Goal: Task Accomplishment & Management: Manage account settings

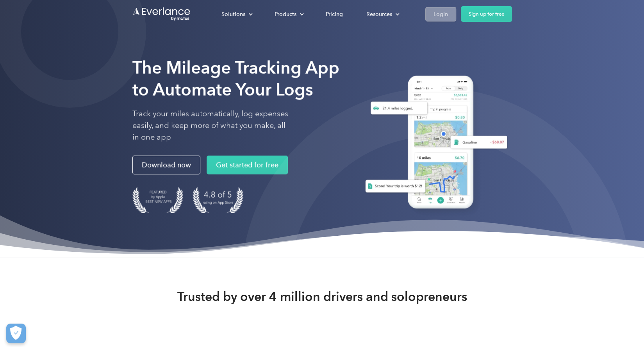
click at [445, 17] on div "Login" at bounding box center [440, 14] width 14 height 10
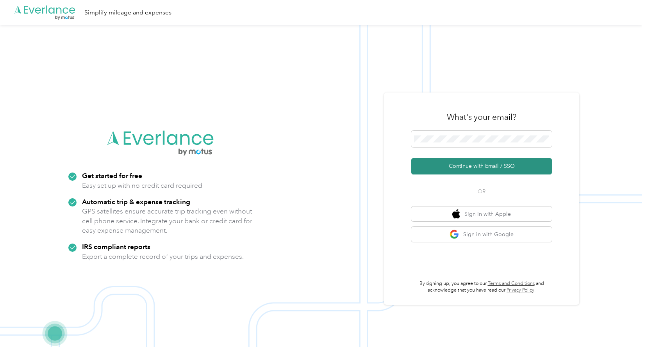
click at [475, 164] on button "Continue with Email / SSO" at bounding box center [481, 166] width 141 height 16
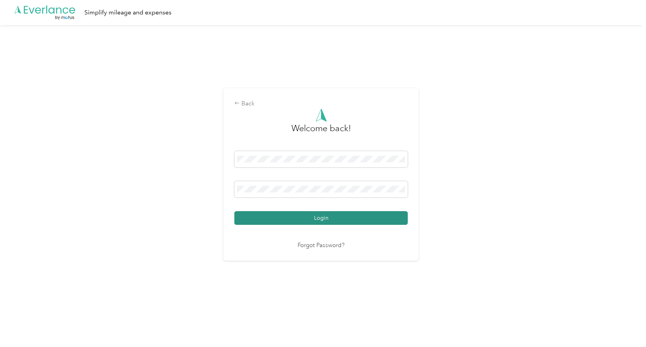
click at [320, 218] on button "Login" at bounding box center [320, 218] width 173 height 14
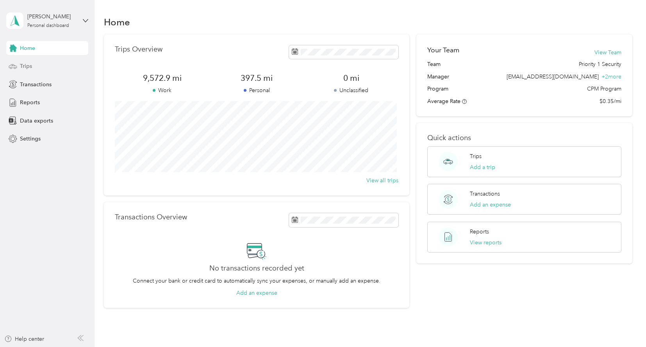
click at [47, 63] on div "Trips" at bounding box center [47, 66] width 82 height 14
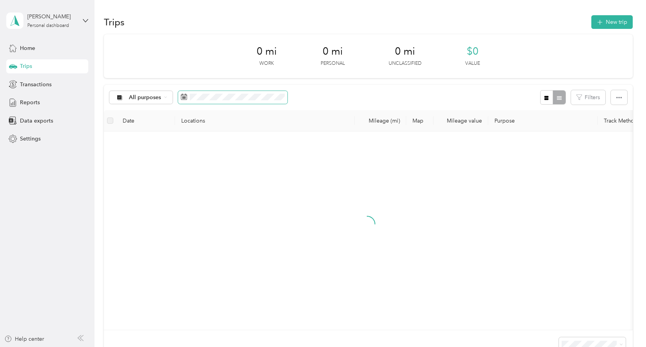
click at [185, 100] on span at bounding box center [184, 98] width 6 height 8
click at [185, 97] on icon at bounding box center [184, 97] width 6 height 6
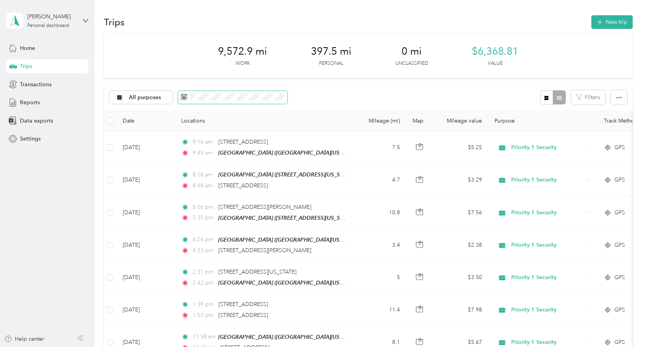
click at [187, 100] on span at bounding box center [232, 97] width 109 height 13
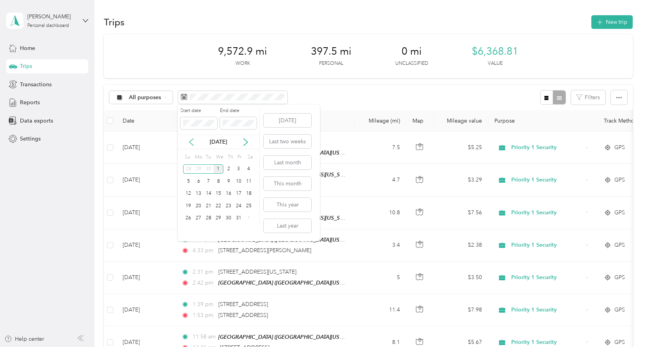
click at [190, 142] on icon at bounding box center [191, 142] width 4 height 7
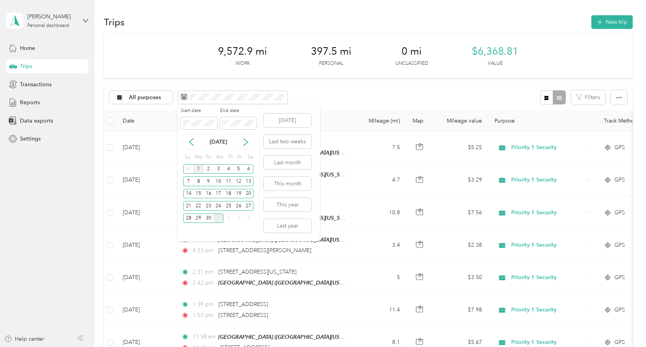
click at [199, 168] on div "1" at bounding box center [198, 169] width 10 height 10
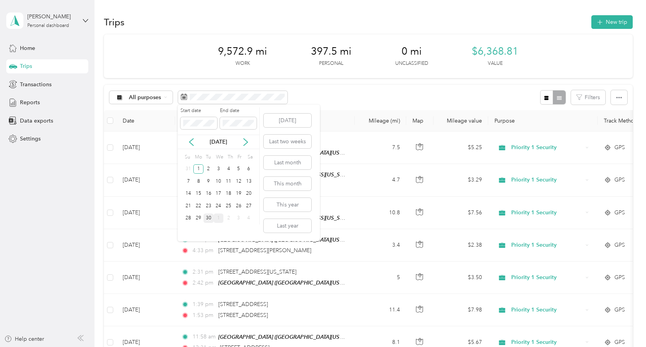
click at [211, 219] on div "30" at bounding box center [208, 219] width 10 height 10
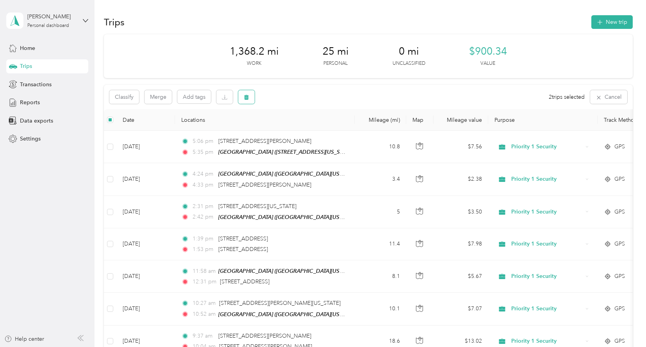
click at [249, 97] on icon "button" at bounding box center [246, 96] width 5 height 5
click at [302, 127] on button "Yes" at bounding box center [304, 129] width 15 height 12
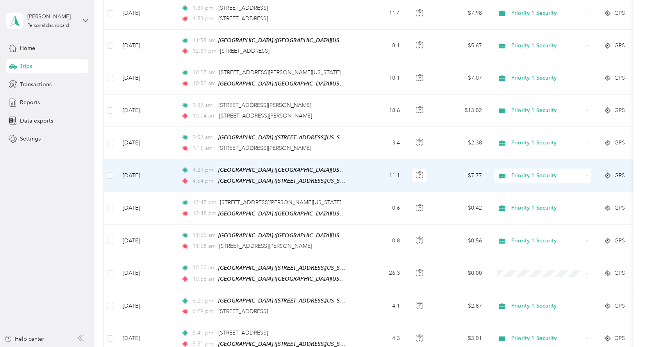
scroll to position [234, 0]
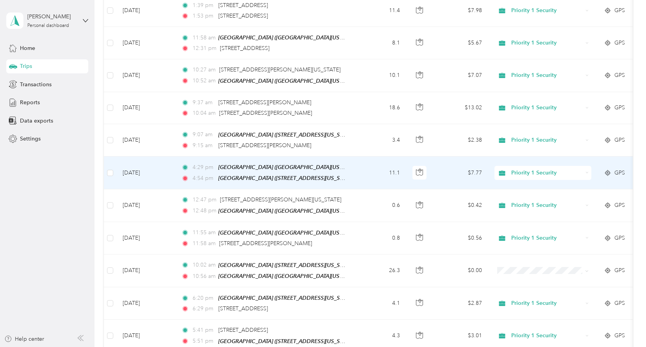
click at [542, 170] on span "Priority 1 Security" at bounding box center [546, 173] width 71 height 9
click at [529, 196] on span "COMMUTE" at bounding box center [550, 197] width 72 height 8
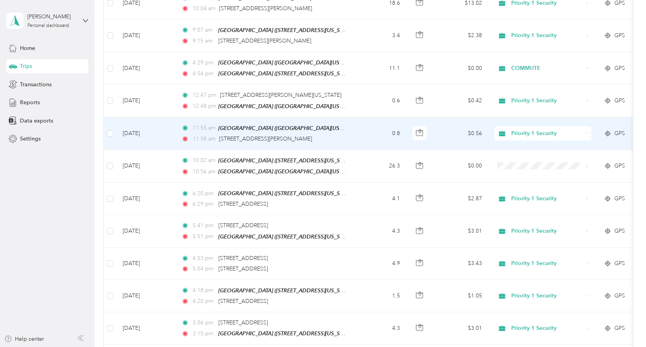
scroll to position [351, 0]
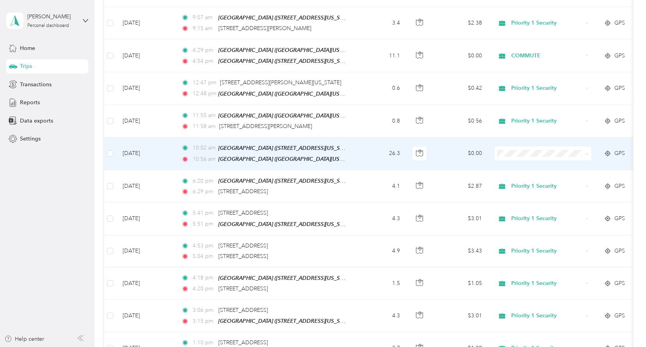
click at [548, 162] on span "Priority 1 Security" at bounding box center [550, 162] width 72 height 8
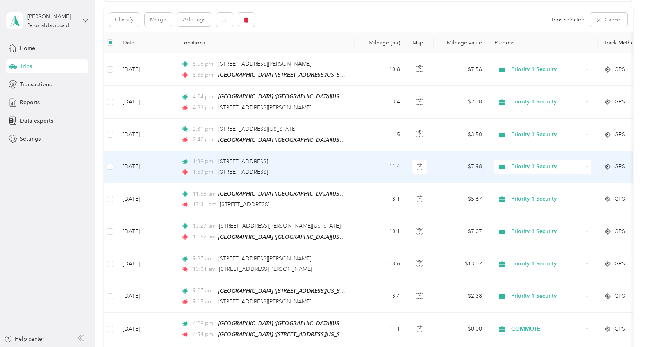
scroll to position [0, 0]
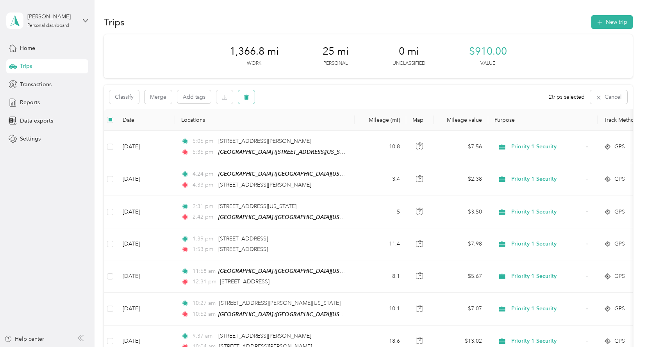
click at [249, 98] on icon "button" at bounding box center [246, 96] width 5 height 5
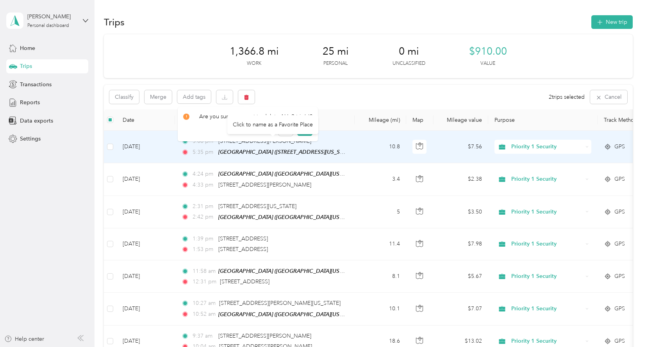
click at [300, 129] on div "Click to name as a Favorite Place" at bounding box center [272, 124] width 91 height 19
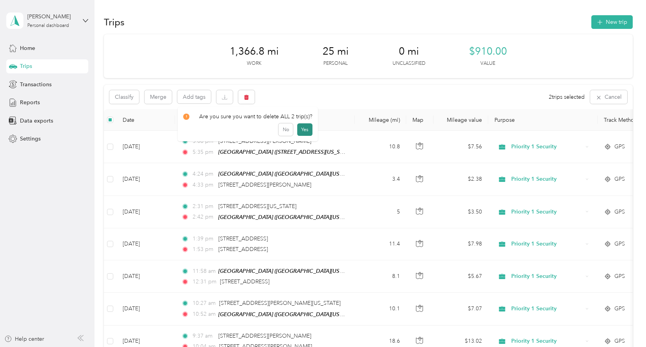
click at [302, 130] on button "Yes" at bounding box center [304, 129] width 15 height 12
click at [249, 95] on icon "button" at bounding box center [246, 96] width 5 height 5
click at [302, 130] on button "Yes" at bounding box center [304, 129] width 15 height 12
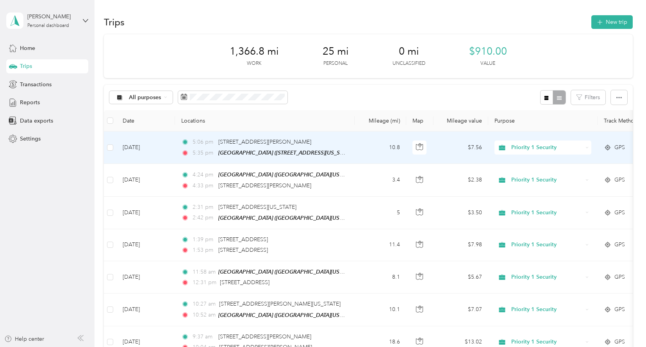
click at [586, 145] on div "Priority 1 Security" at bounding box center [542, 148] width 97 height 14
click at [540, 191] on li "Personal" at bounding box center [543, 189] width 97 height 14
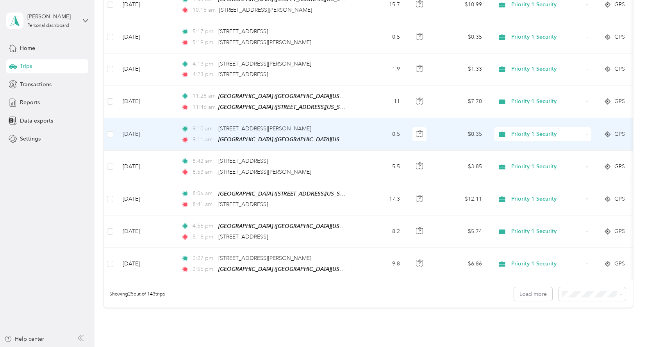
scroll to position [664, 0]
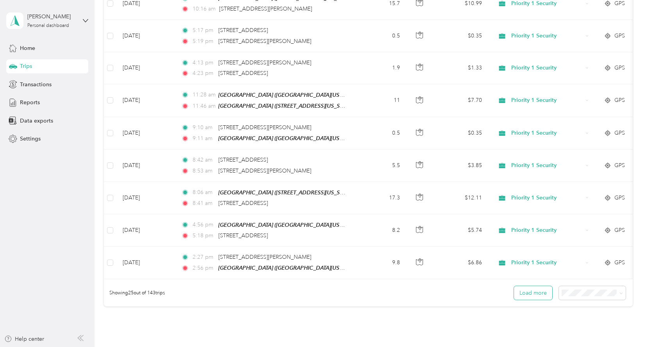
click at [536, 286] on button "Load more" at bounding box center [533, 293] width 38 height 14
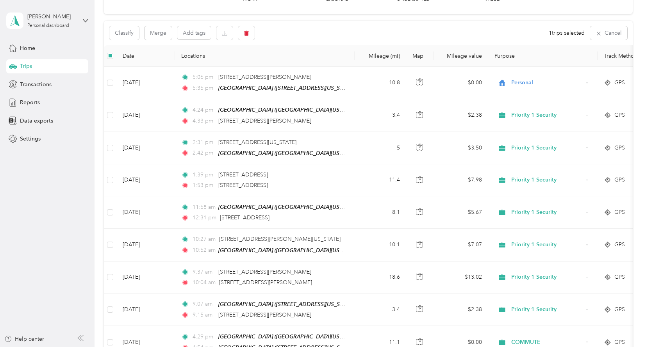
scroll to position [0, 0]
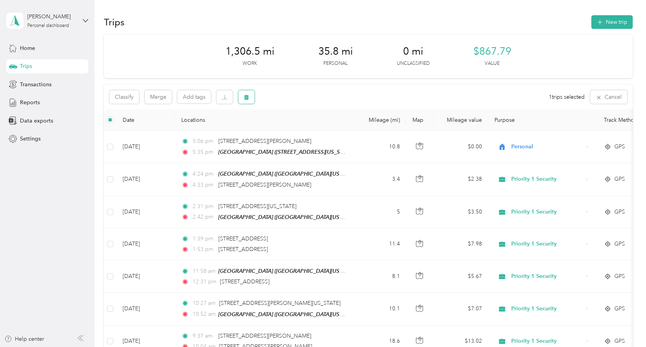
click at [247, 98] on icon "button" at bounding box center [246, 96] width 5 height 5
click at [302, 129] on button "Yes" at bounding box center [304, 129] width 15 height 12
click at [246, 98] on icon "button" at bounding box center [246, 96] width 5 height 5
click at [305, 128] on button "Yes" at bounding box center [304, 129] width 15 height 12
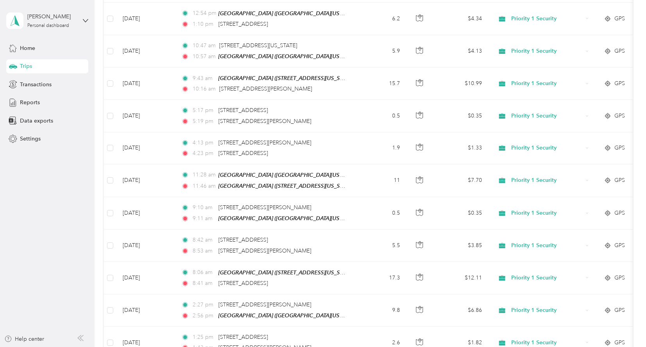
scroll to position [586, 0]
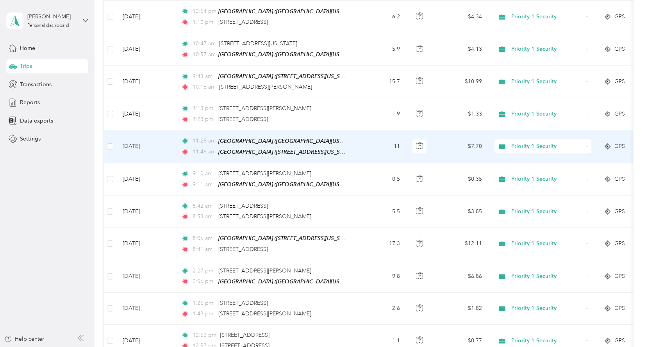
click at [575, 142] on span "Priority 1 Security" at bounding box center [546, 146] width 71 height 9
click at [532, 163] on span "COMMUTE" at bounding box center [550, 165] width 72 height 8
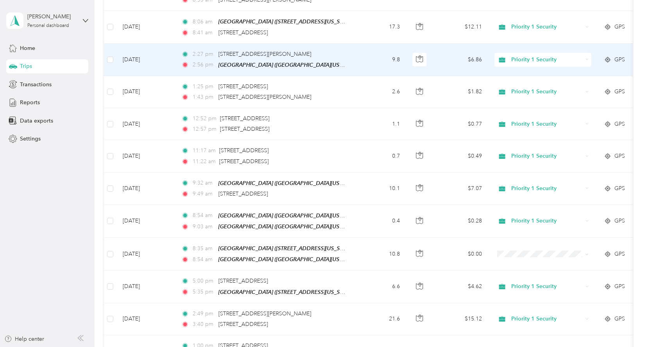
scroll to position [820, 0]
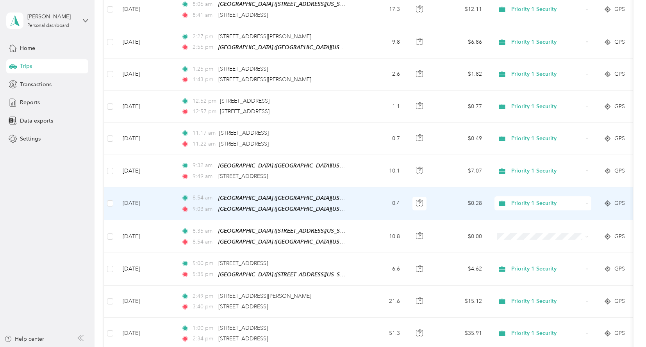
click at [588, 202] on icon at bounding box center [587, 204] width 4 height 4
click at [545, 217] on span "COMMUTE" at bounding box center [550, 216] width 72 height 8
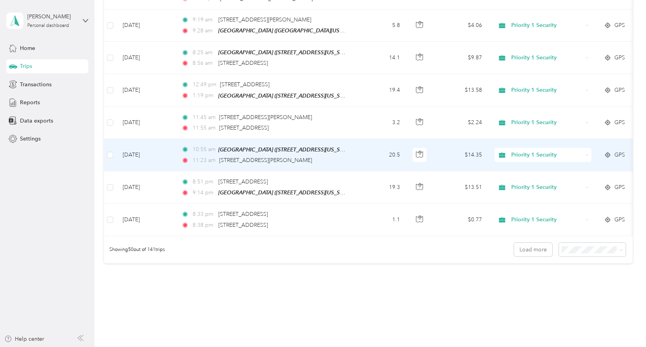
scroll to position [1522, 0]
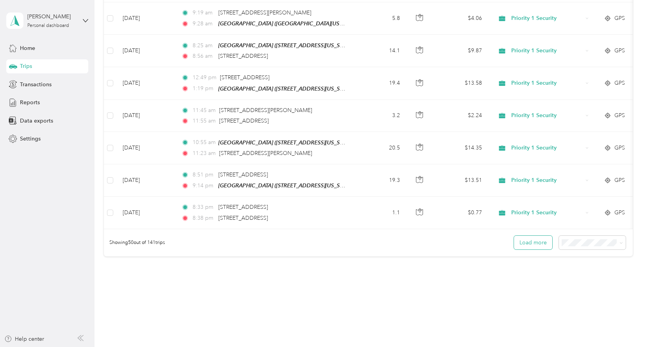
click at [529, 236] on button "Load more" at bounding box center [533, 243] width 38 height 14
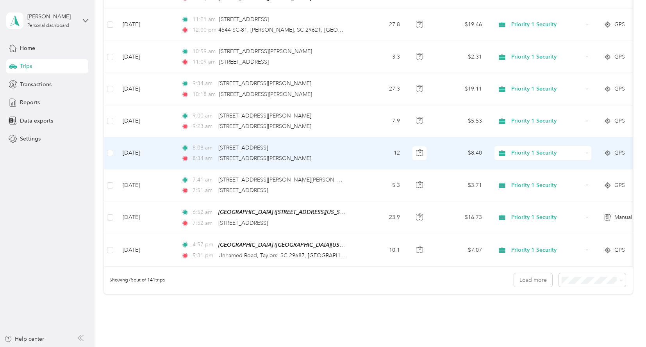
scroll to position [2303, 0]
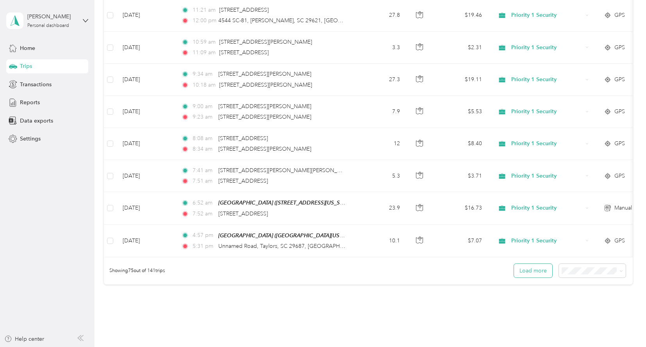
click at [528, 264] on button "Load more" at bounding box center [533, 271] width 38 height 14
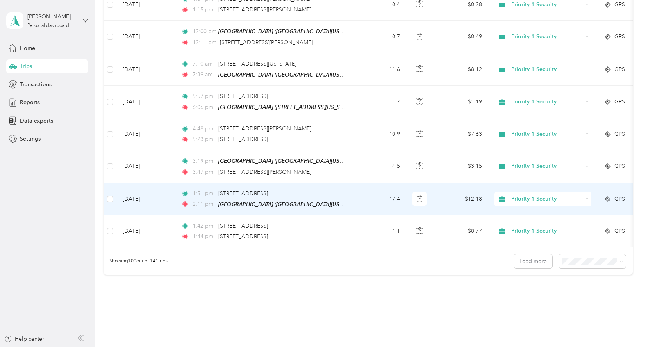
scroll to position [3123, 0]
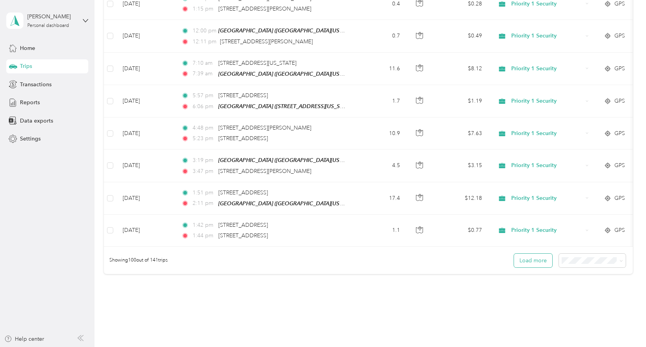
click at [536, 254] on button "Load more" at bounding box center [533, 261] width 38 height 14
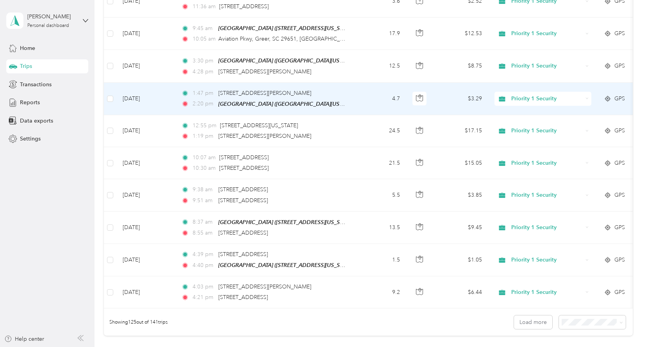
scroll to position [3922, 0]
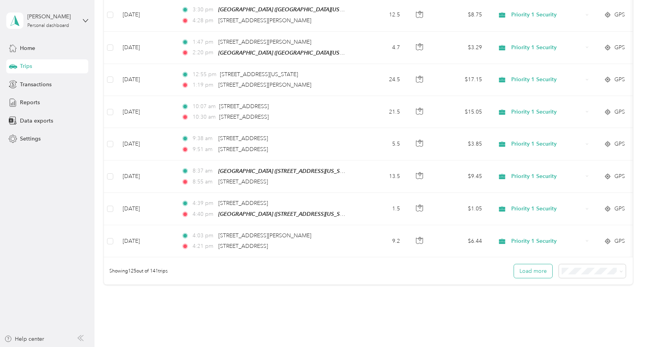
click at [523, 264] on button "Load more" at bounding box center [533, 271] width 38 height 14
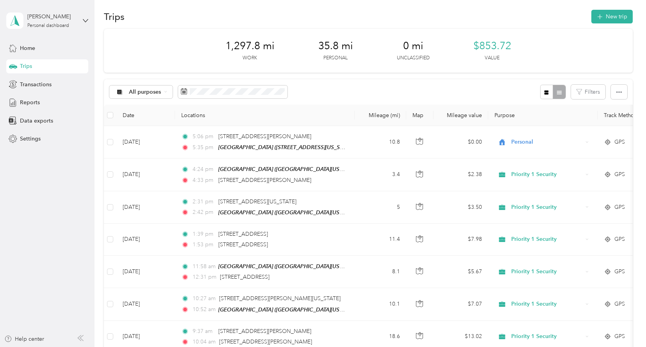
scroll to position [0, 0]
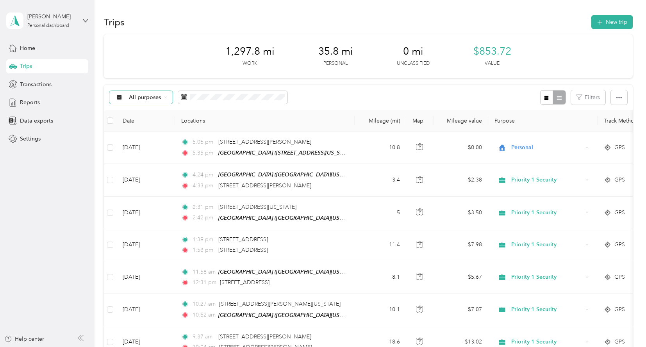
click at [161, 96] on div "All purposes" at bounding box center [140, 97] width 63 height 13
click at [149, 139] on span "Priority 1 Security" at bounding box center [151, 139] width 45 height 8
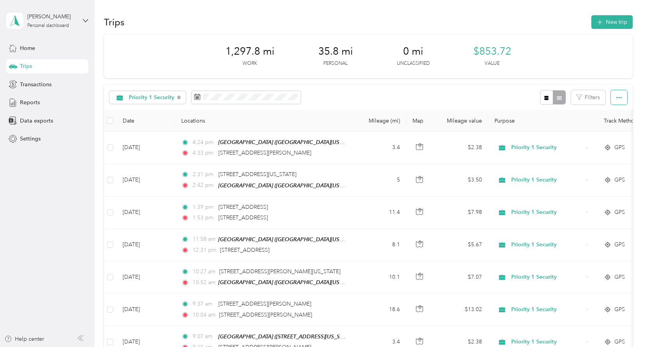
click at [618, 98] on icon "button" at bounding box center [618, 97] width 5 height 5
click at [611, 126] on span "Export" at bounding box center [605, 125] width 16 height 7
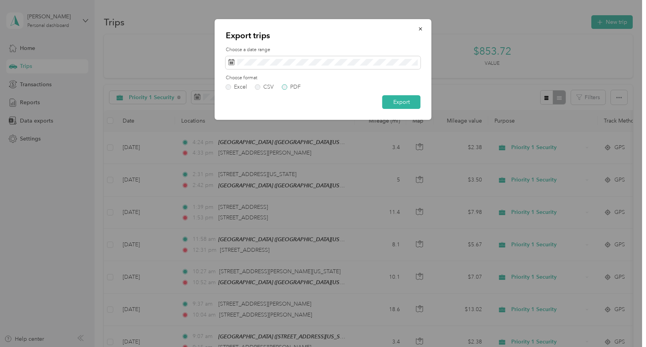
click at [285, 86] on label "PDF" at bounding box center [291, 86] width 19 height 5
click at [400, 103] on button "Export" at bounding box center [401, 102] width 38 height 14
